Goal: Task Accomplishment & Management: Use online tool/utility

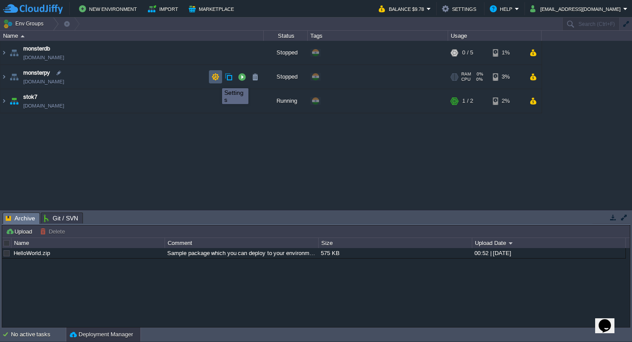
click at [213, 80] on button "button" at bounding box center [216, 77] width 8 height 8
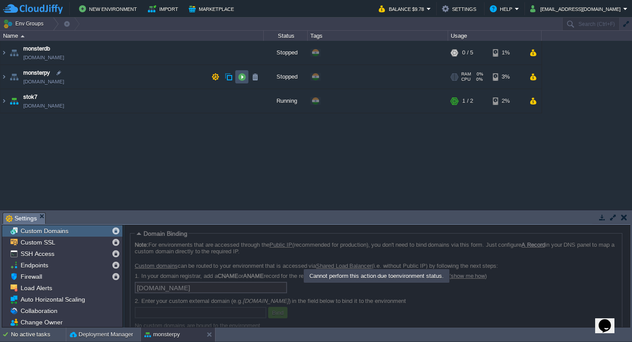
click at [242, 79] on button "button" at bounding box center [242, 77] width 8 height 8
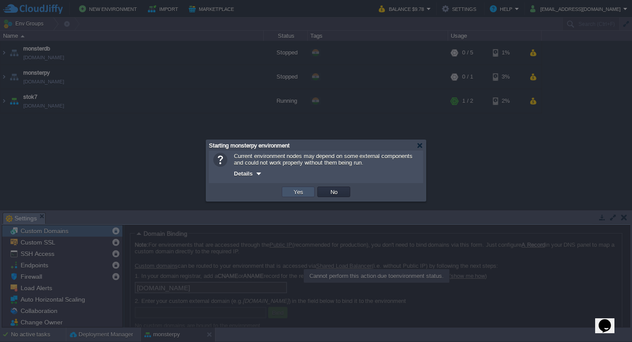
click at [298, 194] on button "Yes" at bounding box center [298, 192] width 15 height 8
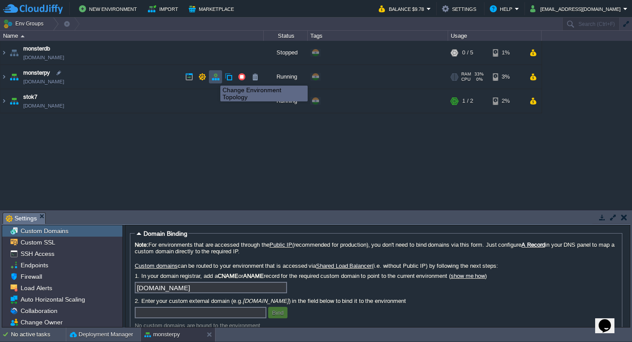
click at [214, 78] on button "button" at bounding box center [216, 77] width 8 height 8
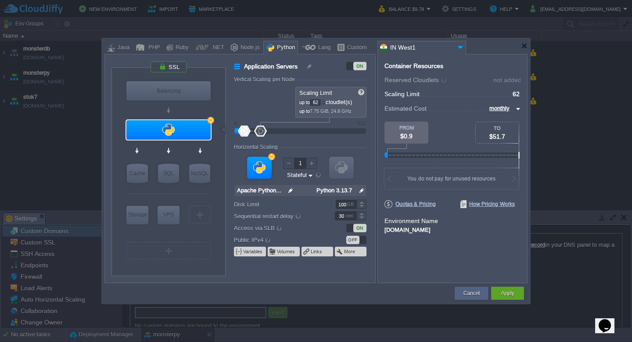
type input "64"
drag, startPoint x: 245, startPoint y: 133, endPoint x: 261, endPoint y: 133, distance: 15.8
click at [261, 133] on div at bounding box center [261, 131] width 13 height 11
type input "Extra Storage 2.0-10.5"
click at [501, 295] on button "Apply" at bounding box center [507, 293] width 13 height 9
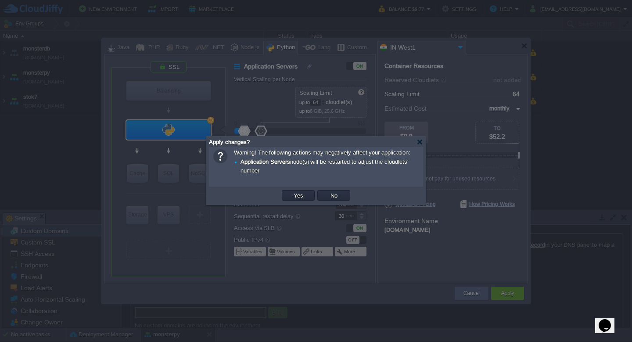
click at [292, 202] on td "Yes" at bounding box center [298, 195] width 36 height 13
click at [297, 198] on button "Yes" at bounding box center [298, 195] width 15 height 8
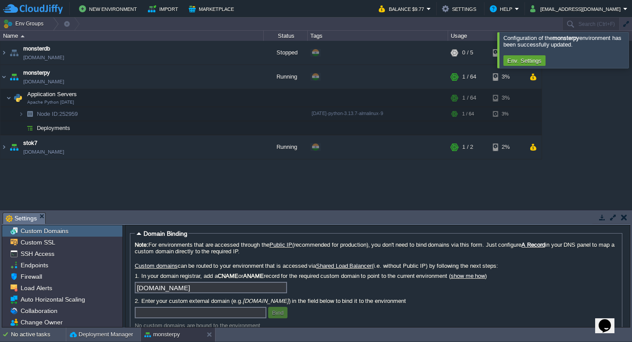
click at [632, 45] on div at bounding box center [642, 50] width 0 height 36
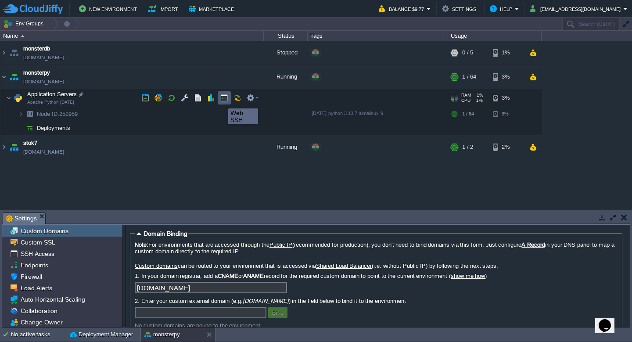
click at [222, 100] on button "button" at bounding box center [224, 98] width 8 height 8
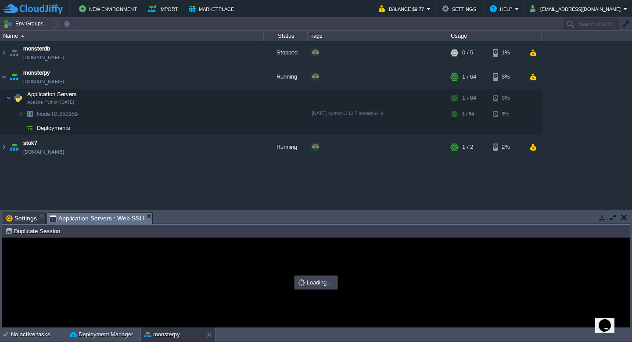
type input "#000000"
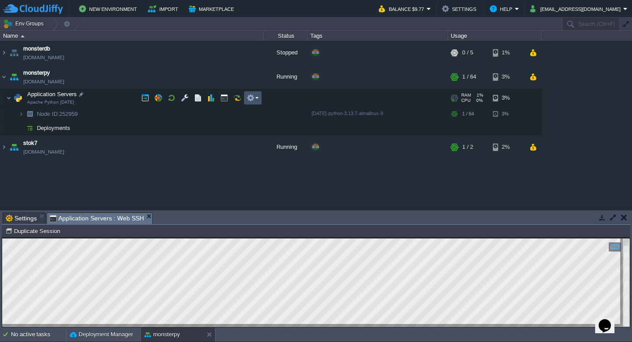
click at [253, 100] on button "button" at bounding box center [251, 98] width 8 height 8
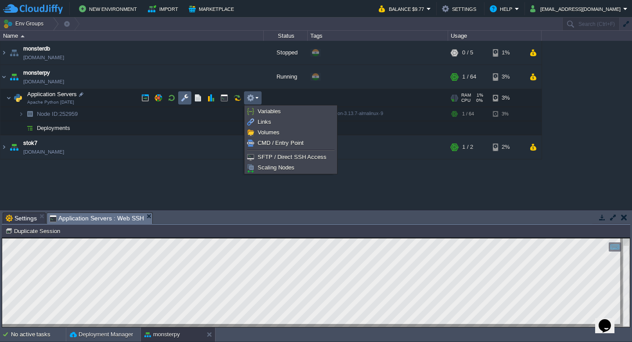
click at [181, 98] on button "button" at bounding box center [185, 98] width 8 height 8
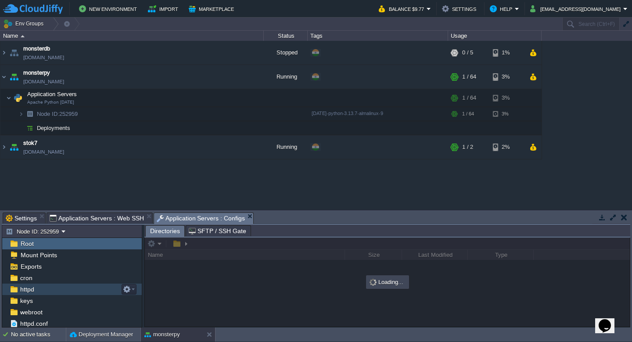
scroll to position [49, 0]
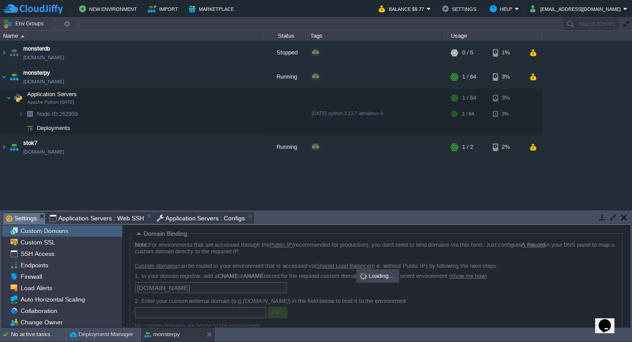
click at [26, 218] on span "Settings" at bounding box center [21, 218] width 31 height 11
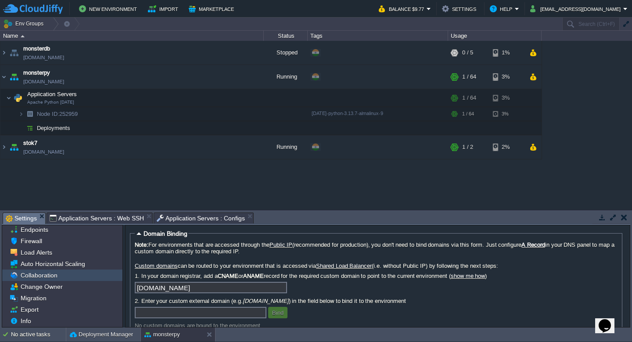
scroll to position [0, 0]
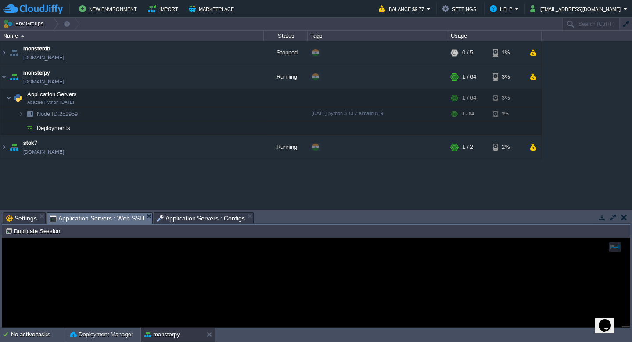
click at [100, 221] on span "Application Servers : Web SSH" at bounding box center [97, 218] width 94 height 11
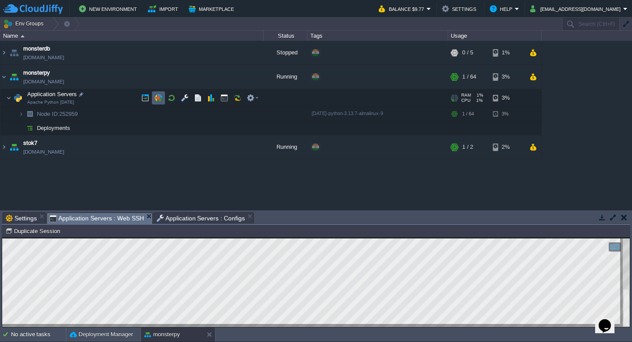
click at [158, 100] on button "button" at bounding box center [158, 98] width 8 height 8
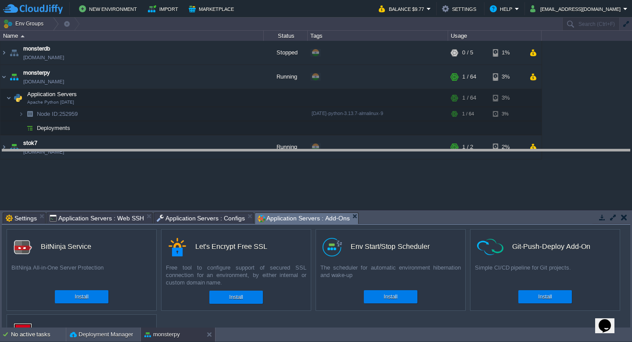
drag, startPoint x: 374, startPoint y: 213, endPoint x: 373, endPoint y: 150, distance: 63.2
click at [373, 150] on body "New Environment Import Marketplace Bonus $0.00 Upgrade Account Balance $9.77 Se…" at bounding box center [316, 171] width 632 height 342
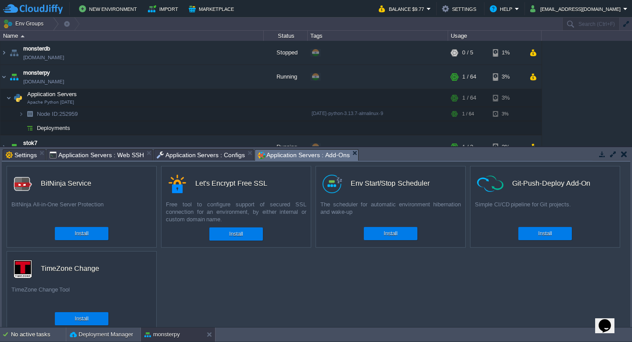
click at [343, 151] on em "Application Servers : Add-Ons" at bounding box center [308, 155] width 100 height 11
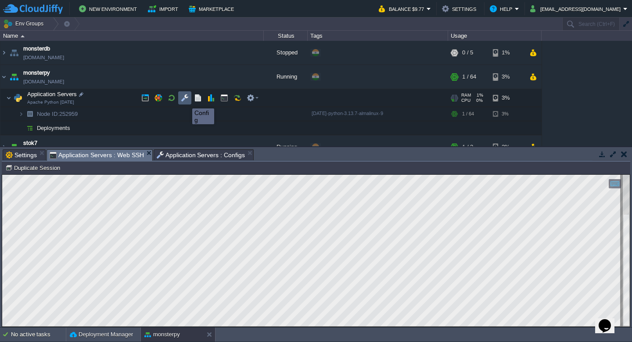
click at [186, 100] on button "button" at bounding box center [185, 98] width 8 height 8
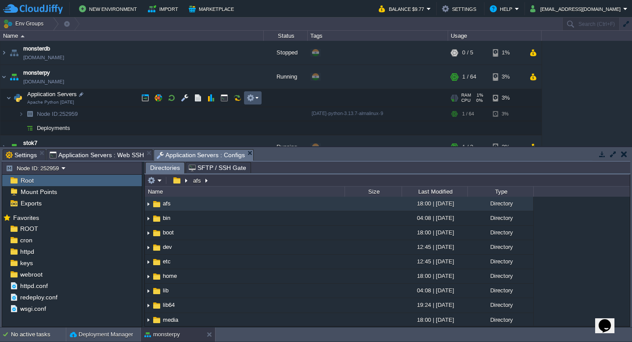
click at [252, 96] on button "button" at bounding box center [251, 98] width 8 height 8
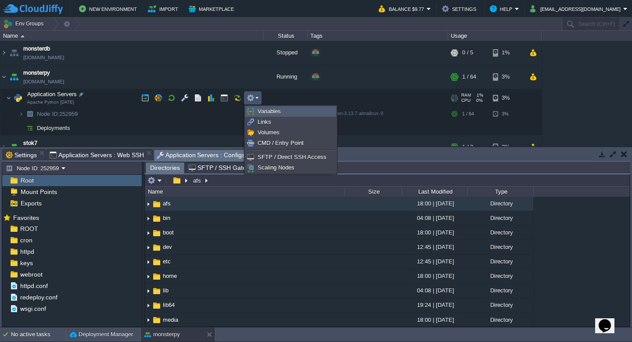
click at [273, 111] on span "Variables" at bounding box center [269, 111] width 23 height 7
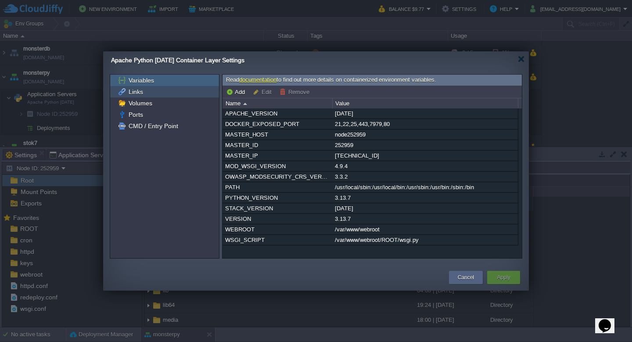
click at [154, 94] on div "Links" at bounding box center [164, 91] width 109 height 11
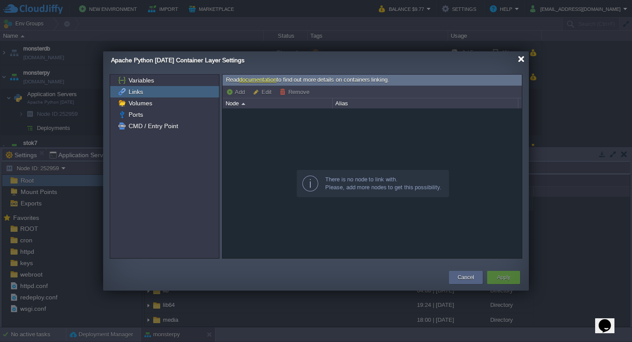
click at [522, 59] on div at bounding box center [521, 59] width 7 height 7
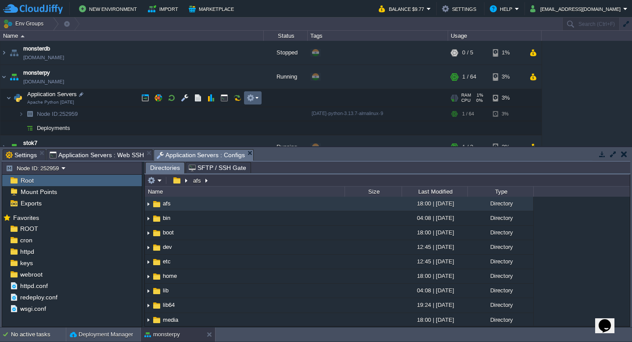
click at [250, 102] on td at bounding box center [253, 97] width 18 height 13
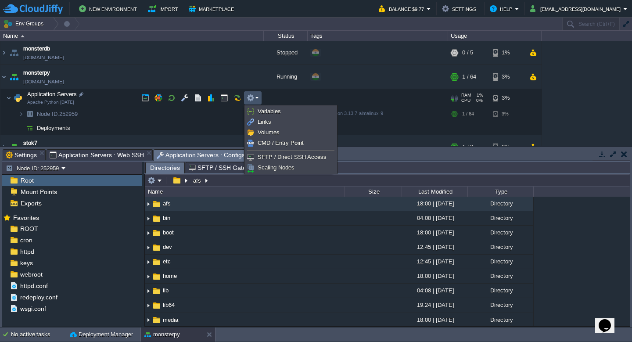
click at [250, 102] on td at bounding box center [253, 97] width 18 height 13
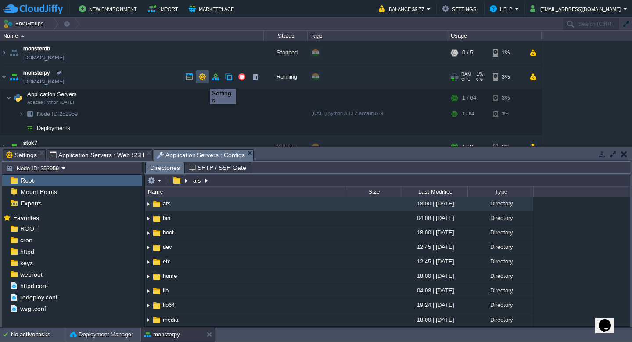
click at [203, 81] on button "button" at bounding box center [202, 77] width 8 height 8
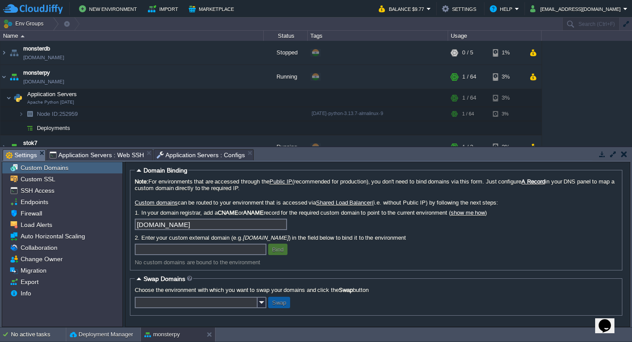
scroll to position [2, 0]
click at [49, 179] on span "Custom SSL" at bounding box center [38, 179] width 38 height 8
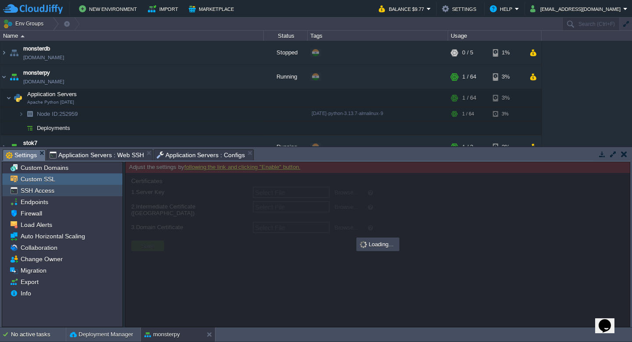
click at [45, 191] on span "SSH Access" at bounding box center [37, 191] width 37 height 8
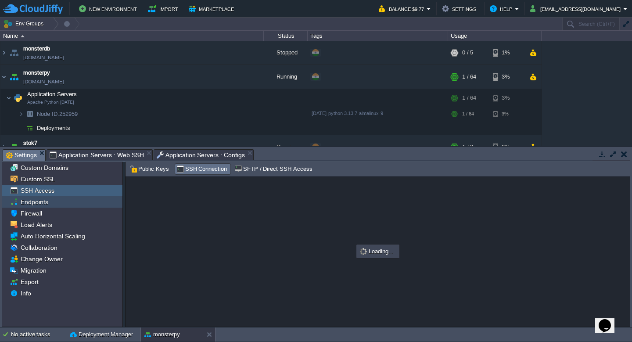
click at [43, 202] on span "Endpoints" at bounding box center [34, 202] width 31 height 8
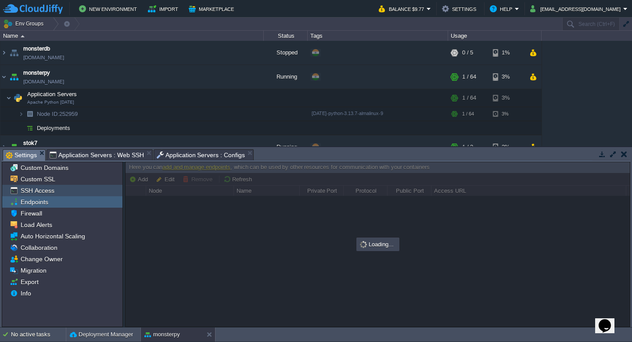
click at [47, 193] on span "SSH Access" at bounding box center [37, 191] width 37 height 8
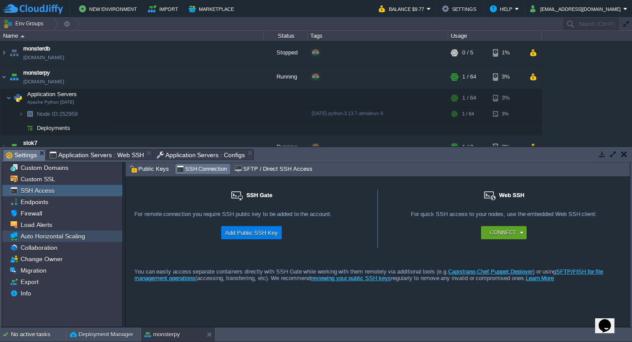
click at [47, 237] on span "Auto Horizontal Scaling" at bounding box center [53, 236] width 68 height 8
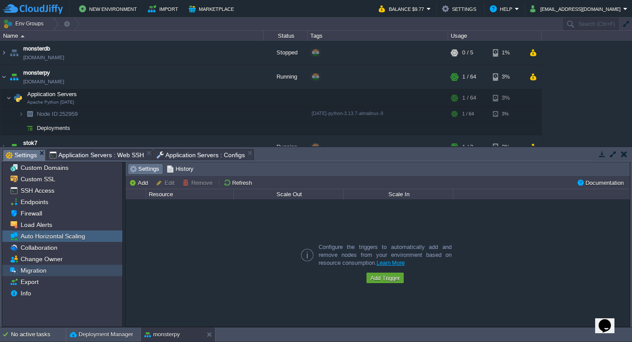
click at [46, 271] on span "Migration" at bounding box center [33, 270] width 29 height 8
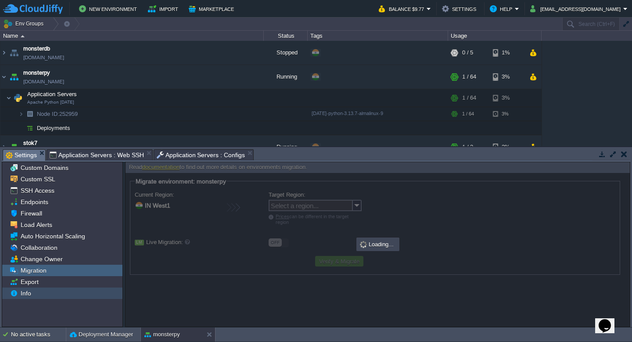
click at [32, 293] on span "Info" at bounding box center [26, 293] width 14 height 8
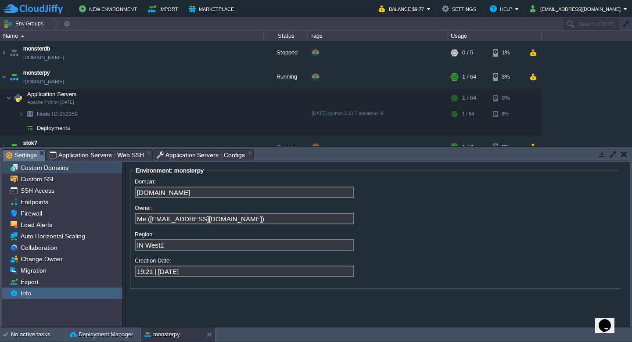
click at [70, 165] on div "Custom Domains" at bounding box center [62, 167] width 120 height 11
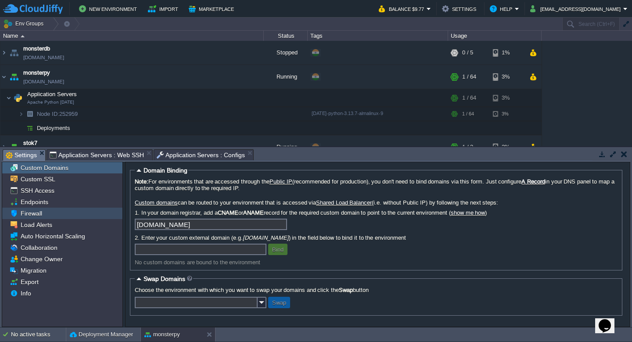
click at [69, 214] on div "Firewall" at bounding box center [62, 213] width 120 height 11
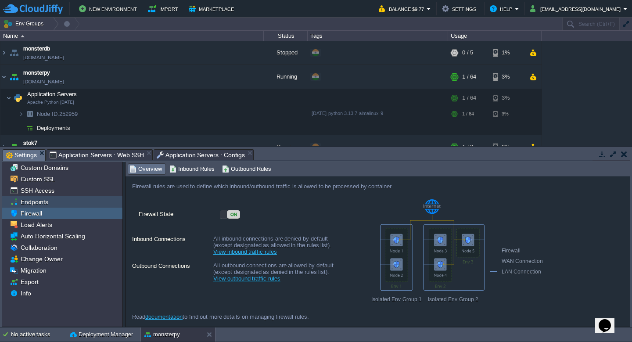
click at [66, 204] on div "Endpoints" at bounding box center [62, 201] width 120 height 11
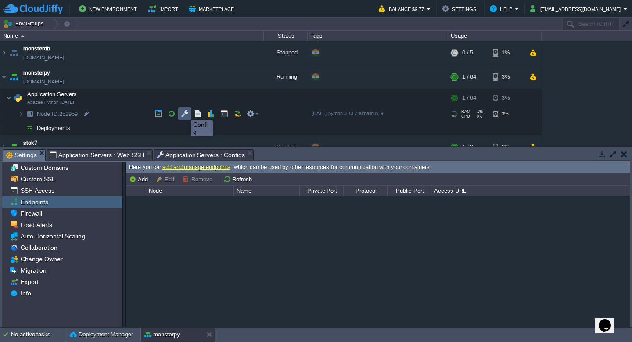
click at [184, 112] on button "button" at bounding box center [185, 114] width 8 height 8
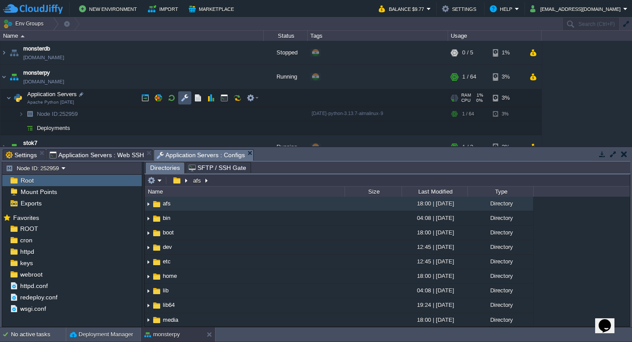
click at [184, 98] on button "button" at bounding box center [185, 98] width 8 height 8
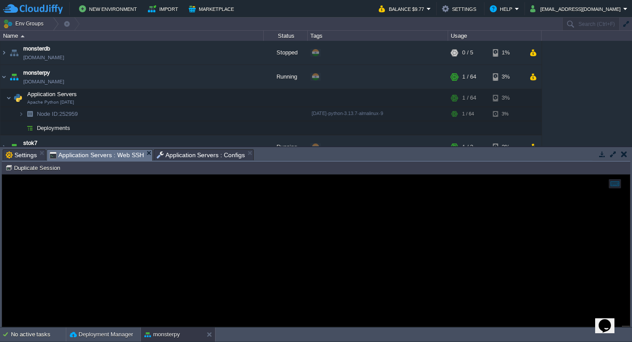
click at [97, 152] on span "Application Servers : Web SSH" at bounding box center [97, 155] width 94 height 11
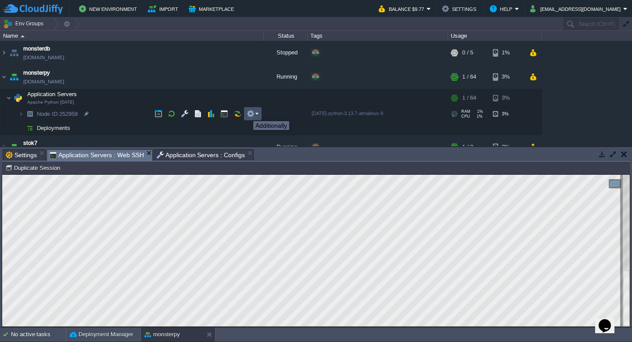
click at [252, 114] on button "button" at bounding box center [251, 114] width 8 height 8
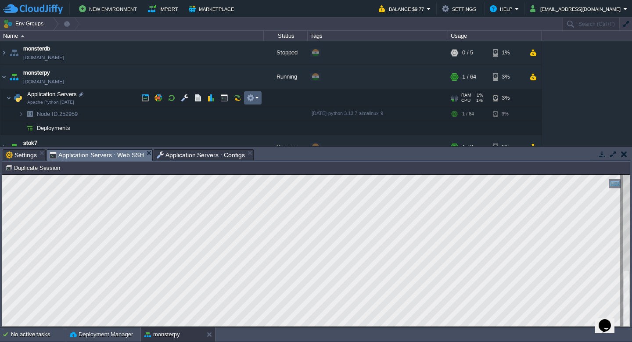
click at [249, 97] on div "monsterdb [DOMAIN_NAME] Stopped + Add to Env Group RAM 0% CPU 0% 0 / 5 1% monst…" at bounding box center [316, 93] width 632 height 105
click at [251, 97] on button "button" at bounding box center [251, 98] width 8 height 8
click at [256, 98] on em at bounding box center [253, 98] width 12 height 8
click at [161, 8] on button "Import" at bounding box center [164, 9] width 33 height 11
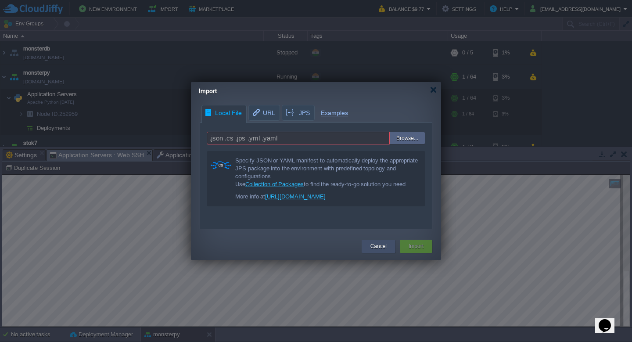
click at [371, 245] on button "Cancel" at bounding box center [378, 246] width 16 height 9
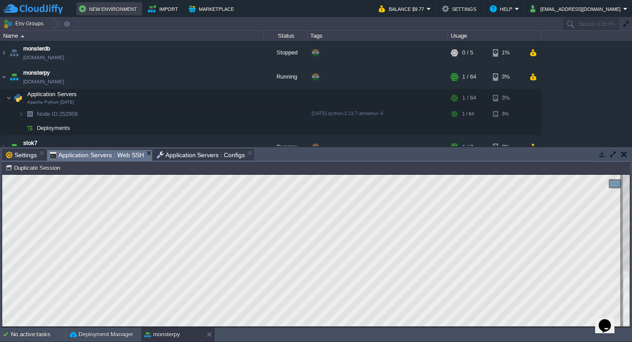
click at [112, 13] on button "New Environment" at bounding box center [109, 9] width 61 height 11
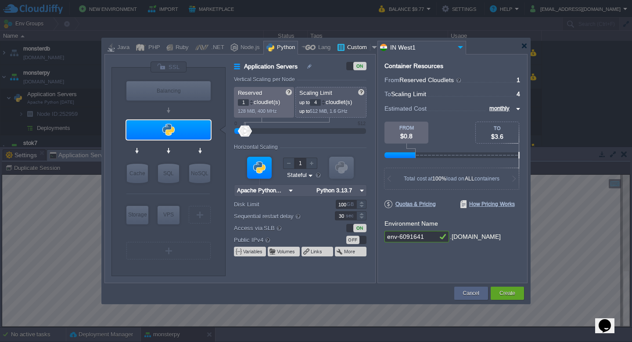
click at [345, 46] on div "Custom" at bounding box center [357, 47] width 25 height 13
type input "Application Servers"
type input "16"
type input "Docker Image"
type input "Stateless"
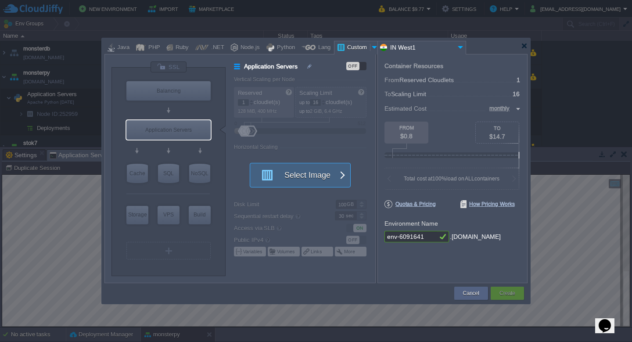
click at [307, 175] on button "Select Image" at bounding box center [295, 175] width 79 height 24
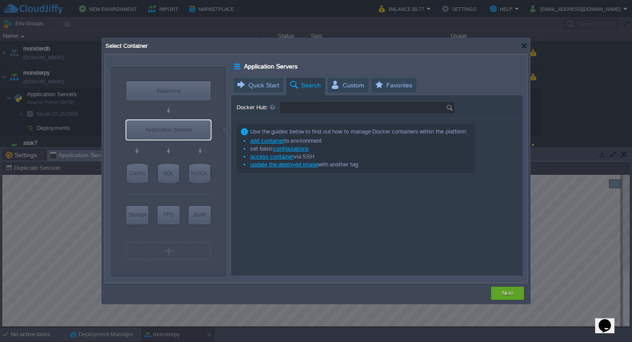
click at [305, 111] on input "Docker Hub:" at bounding box center [363, 108] width 166 height 12
type input "y"
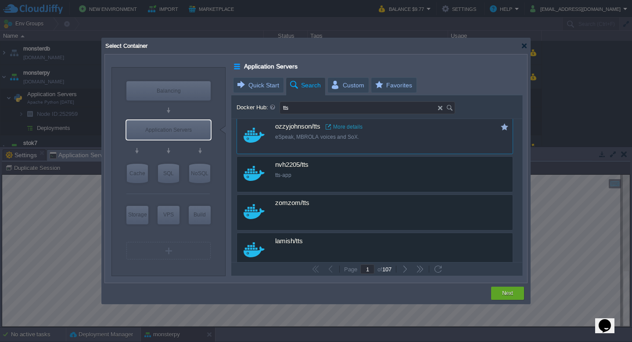
scroll to position [1007, 0]
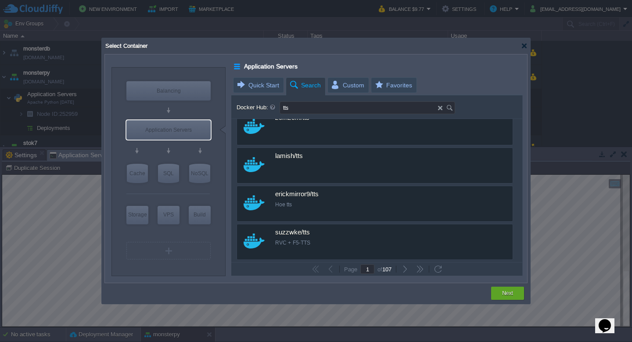
click at [307, 108] on input "tts" at bounding box center [359, 108] width 158 height 12
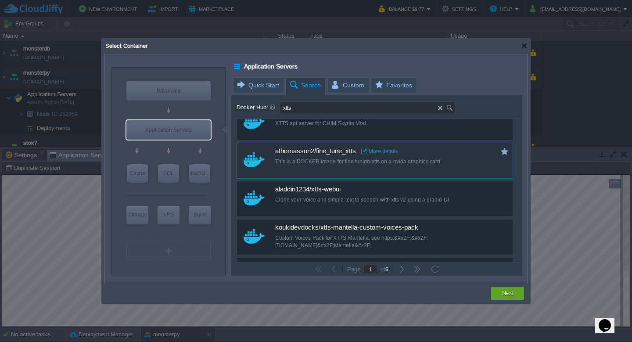
scroll to position [395, 0]
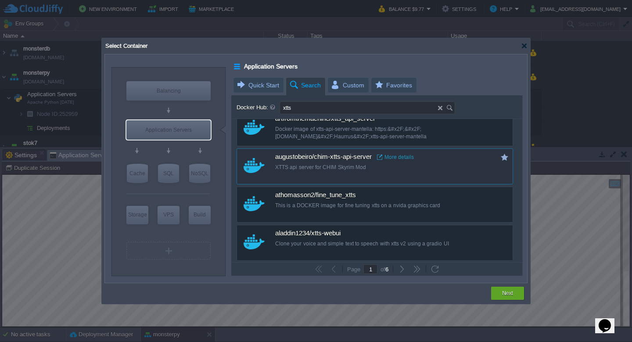
click at [398, 158] on link "More details" at bounding box center [395, 157] width 37 height 7
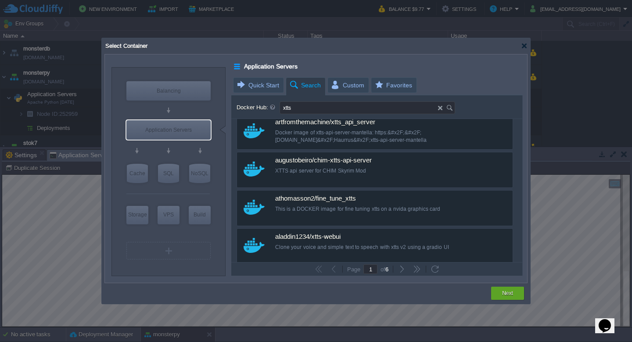
scroll to position [439, 0]
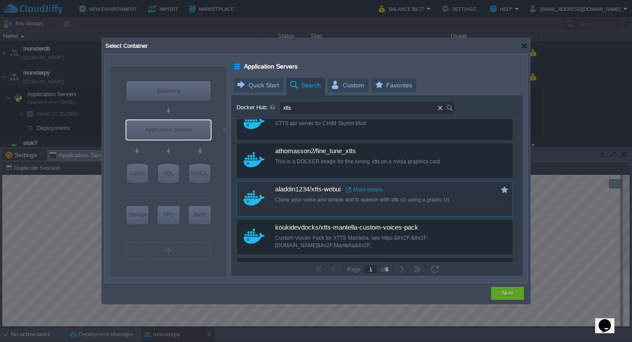
click at [370, 190] on link "More details" at bounding box center [364, 189] width 37 height 7
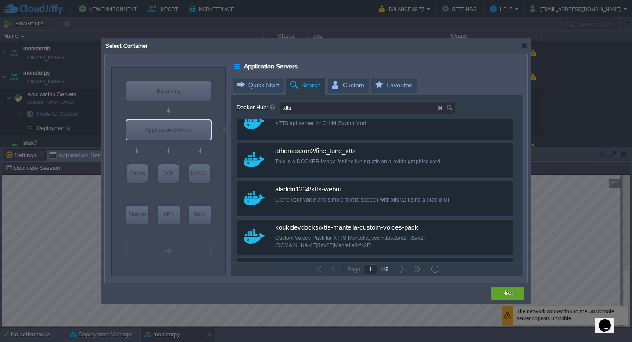
click at [312, 109] on input "xtts" at bounding box center [359, 108] width 158 height 12
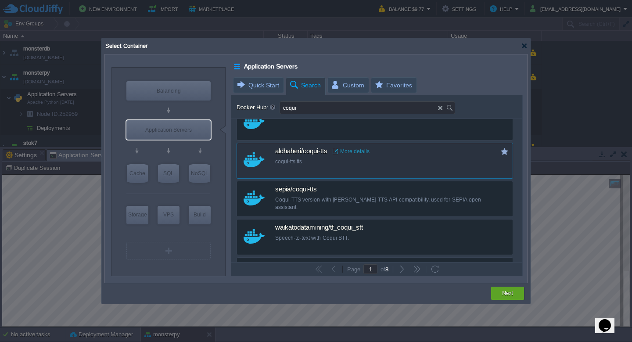
click at [360, 150] on link "More details" at bounding box center [351, 151] width 37 height 7
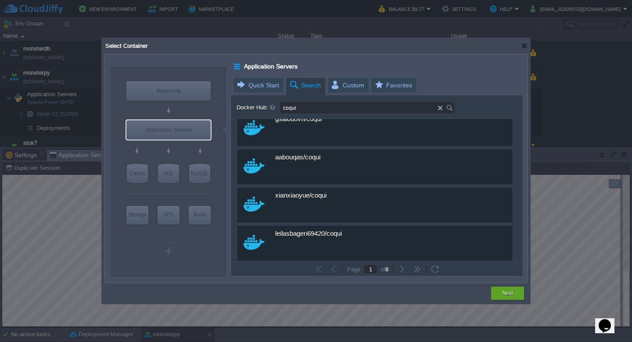
scroll to position [0, 0]
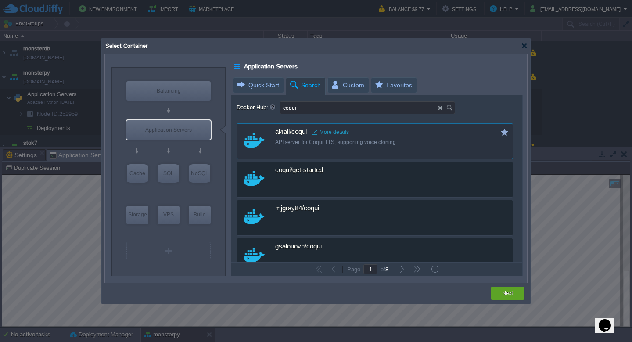
click at [328, 130] on link "More details" at bounding box center [330, 132] width 37 height 7
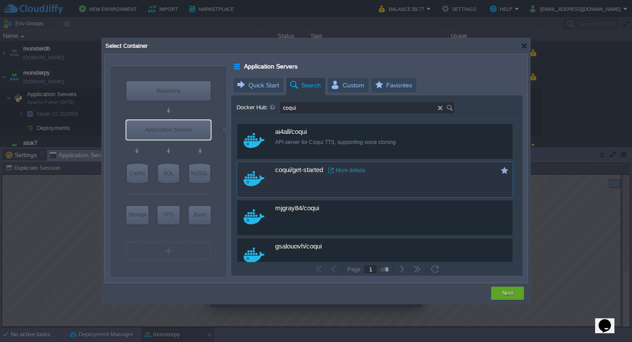
click at [357, 170] on link "More details" at bounding box center [346, 170] width 37 height 7
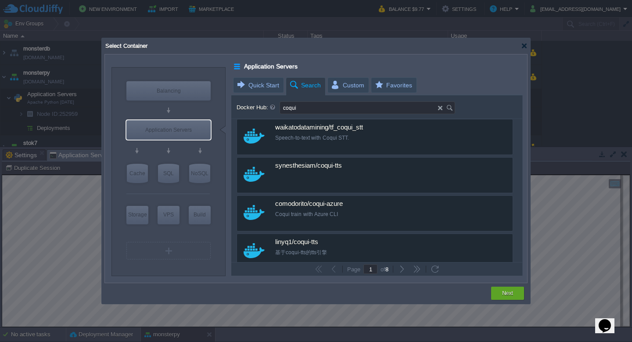
scroll to position [614, 0]
click at [340, 107] on input "coqui" at bounding box center [359, 108] width 158 height 12
type input "coqui api"
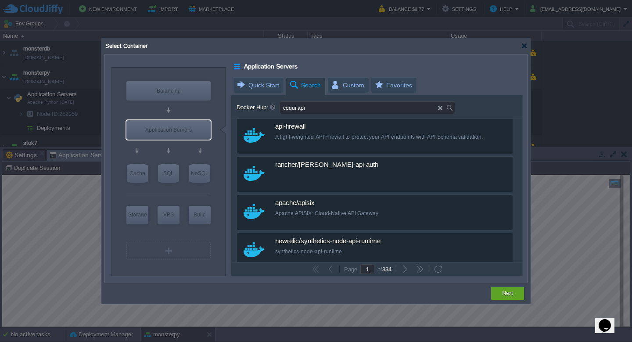
scroll to position [44, 0]
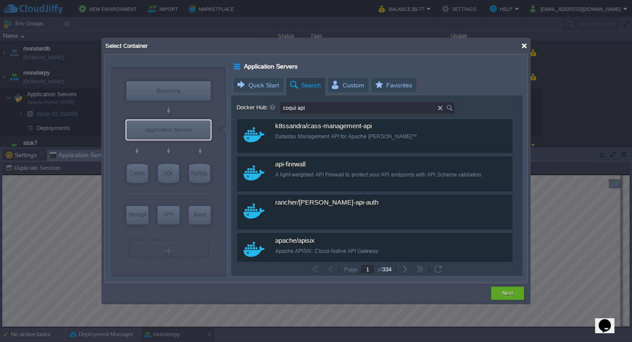
click at [524, 47] on div at bounding box center [524, 46] width 7 height 7
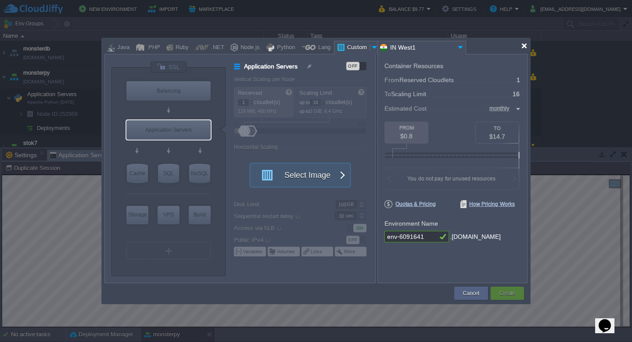
click at [523, 43] on div at bounding box center [524, 46] width 7 height 7
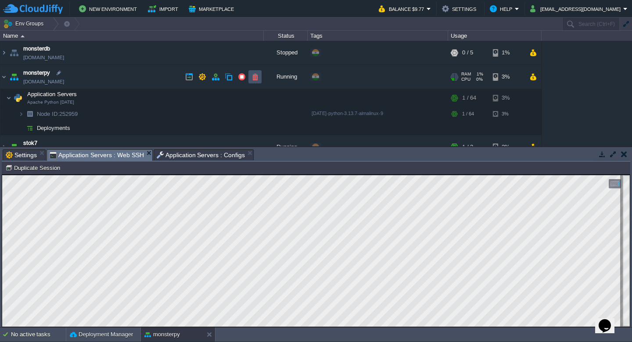
click at [254, 77] on button "button" at bounding box center [255, 77] width 8 height 8
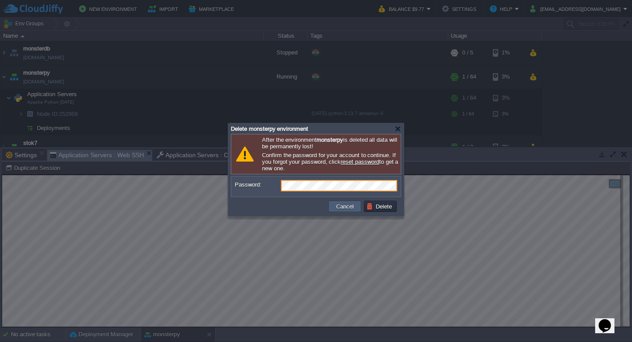
click at [341, 210] on button "Cancel" at bounding box center [345, 206] width 23 height 8
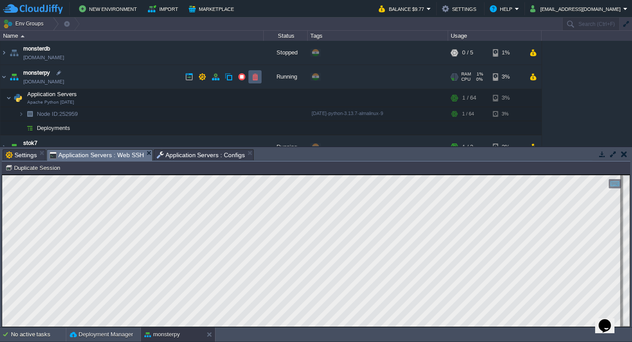
click at [250, 75] on td at bounding box center [254, 76] width 13 height 13
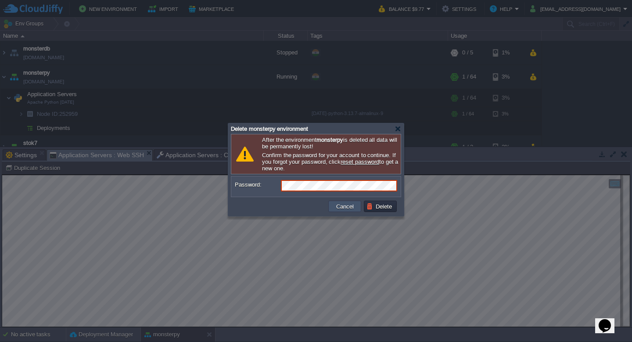
click at [347, 206] on button "Cancel" at bounding box center [345, 206] width 23 height 8
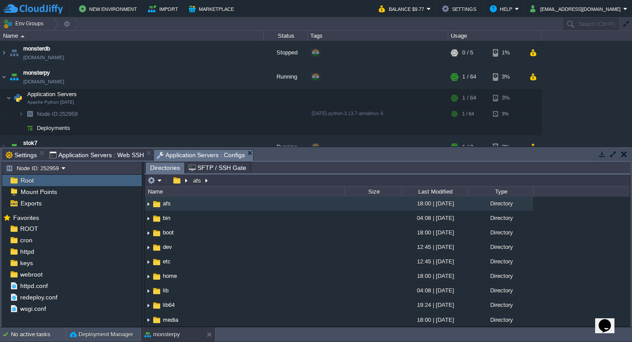
click at [204, 155] on span "Application Servers : Configs" at bounding box center [201, 155] width 89 height 11
click at [97, 151] on span "Application Servers : Web SSH" at bounding box center [97, 155] width 94 height 11
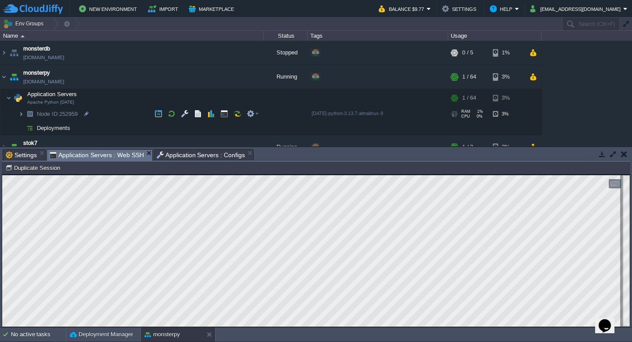
click at [21, 114] on img at bounding box center [20, 114] width 5 height 14
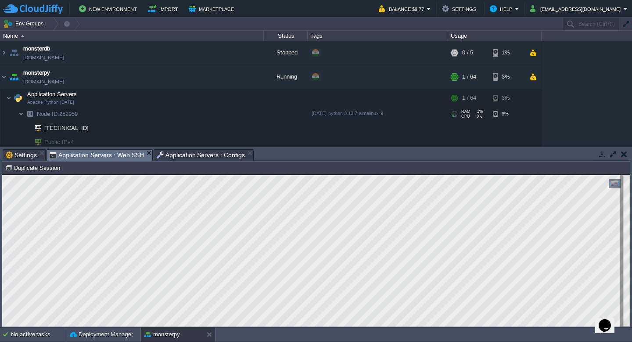
click at [21, 114] on img at bounding box center [20, 114] width 5 height 14
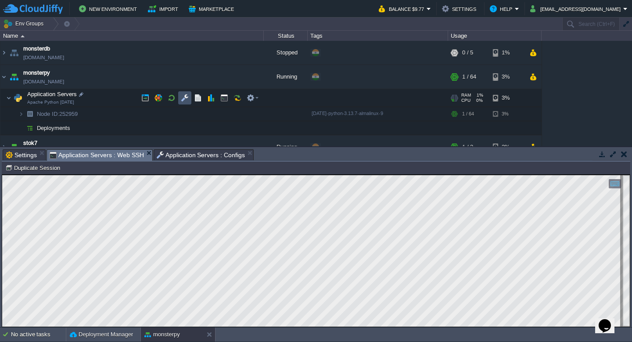
click at [188, 98] on button "button" at bounding box center [185, 98] width 8 height 8
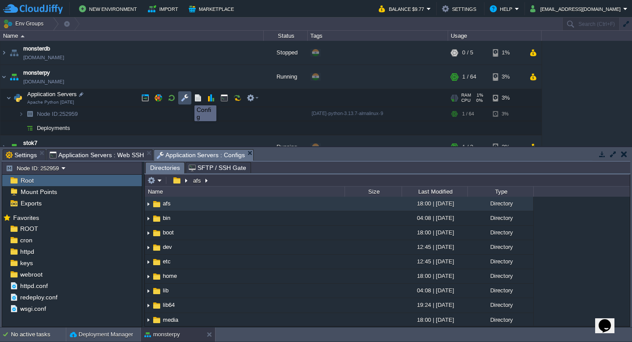
click at [188, 97] on button "button" at bounding box center [185, 98] width 8 height 8
click at [253, 101] on button "button" at bounding box center [251, 98] width 8 height 8
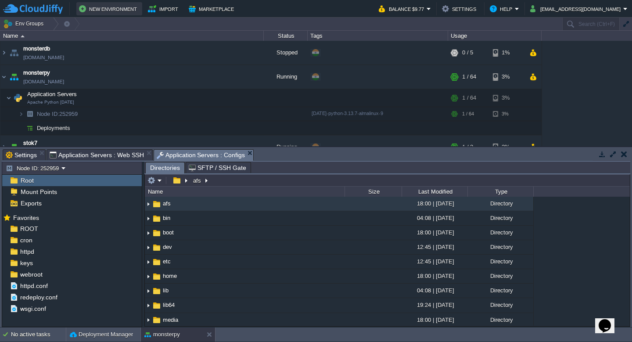
click at [109, 8] on button "New Environment" at bounding box center [109, 9] width 61 height 11
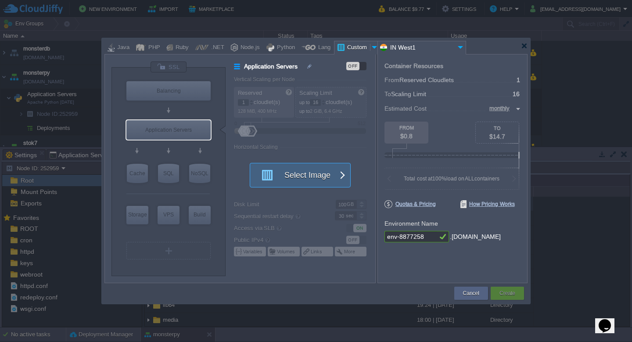
click at [310, 179] on button "Select Image" at bounding box center [295, 175] width 79 height 24
